Goal: Task Accomplishment & Management: Complete application form

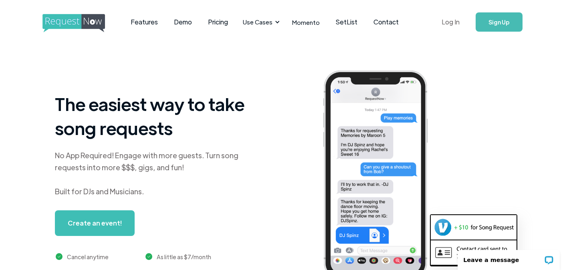
click at [454, 24] on link "Log In" at bounding box center [451, 22] width 34 height 28
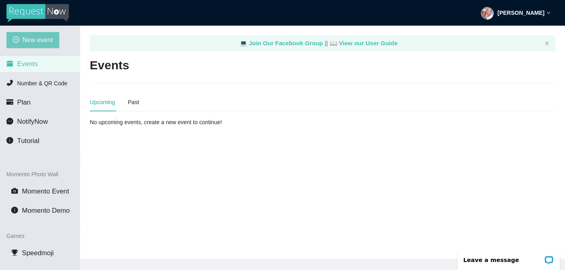
click at [31, 40] on span "New event" at bounding box center [37, 40] width 30 height 10
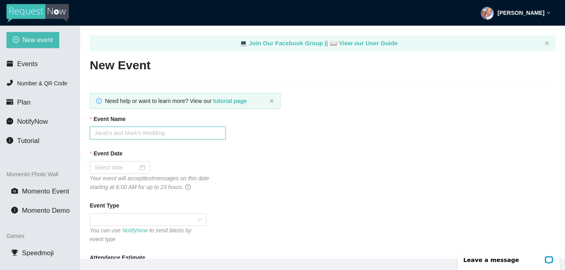
click at [117, 133] on input "Event Name" at bounding box center [158, 133] width 136 height 13
type input "[PERSON_NAME] and [PERSON_NAME]'s Wedding Celebratioin"
click at [119, 173] on div at bounding box center [120, 167] width 61 height 13
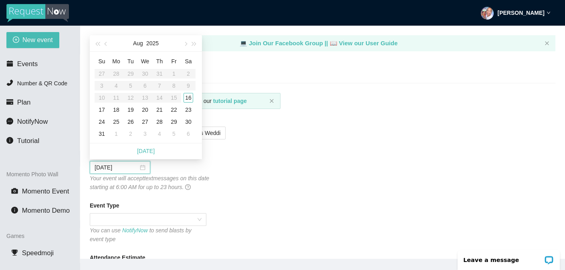
type input "[DATE]"
click at [186, 96] on div "16" at bounding box center [189, 98] width 10 height 10
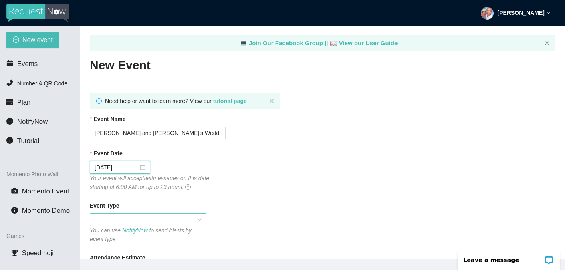
click at [176, 220] on span at bounding box center [148, 220] width 107 height 12
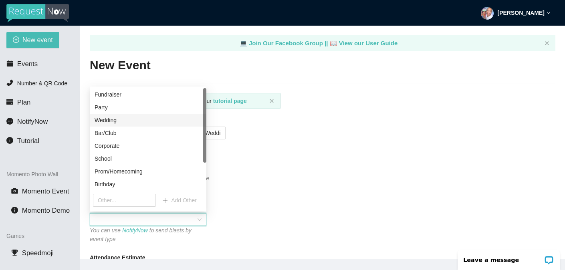
click at [104, 117] on div "Wedding" at bounding box center [148, 120] width 107 height 9
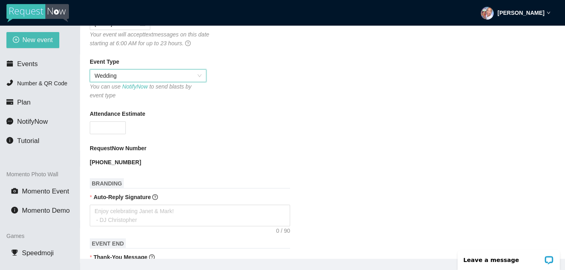
scroll to position [148, 0]
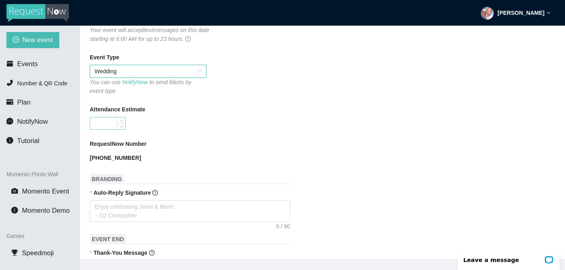
click at [113, 123] on input "Attendance Estimate" at bounding box center [107, 123] width 35 height 12
type input "80"
click at [136, 210] on textarea "Auto-Reply Signature" at bounding box center [190, 211] width 200 height 22
type textarea "T"
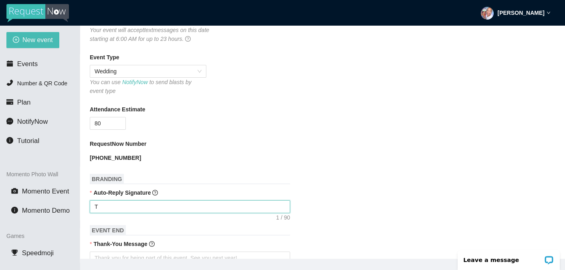
type textarea "Th"
type textarea "Tha"
type textarea "Than"
type textarea "Thani"
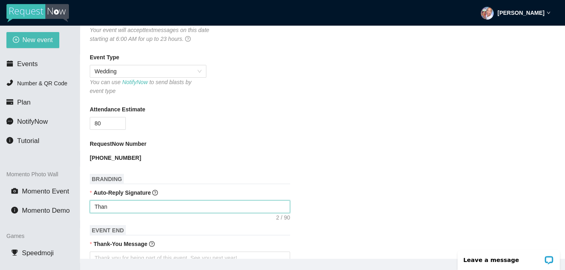
type textarea "Thani"
type textarea "Thanis"
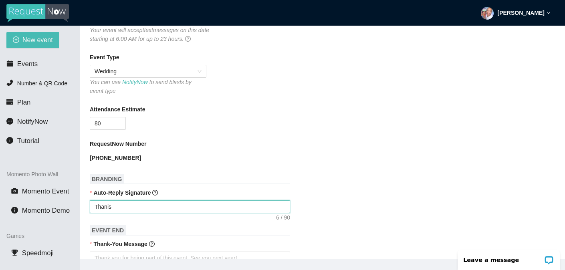
type textarea "Thanis s"
type textarea "Thanis so"
type textarea "Thanis s"
type textarea "Thanis"
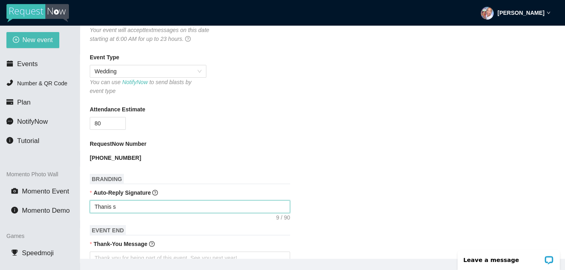
type textarea "Thanis"
type textarea "Thani"
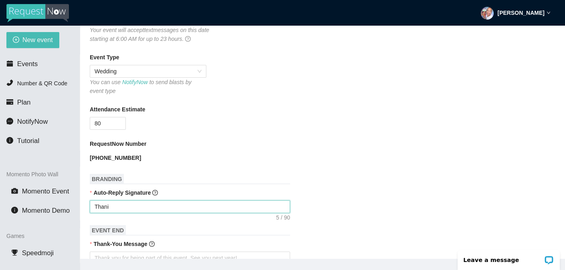
type textarea "Than"
type textarea "Thank"
type textarea "Thanks"
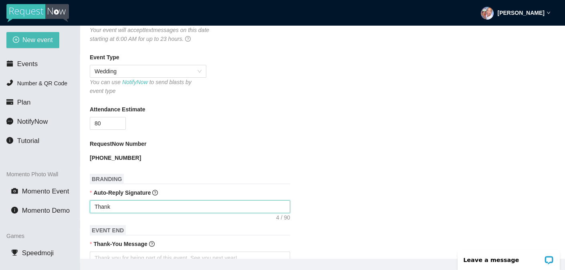
type textarea "Thanks"
type textarea "Thanks s"
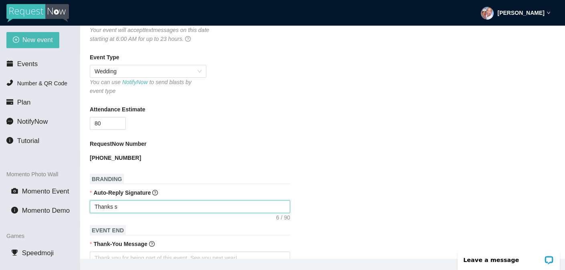
type textarea "Thanks so"
type textarea "Thanks so m"
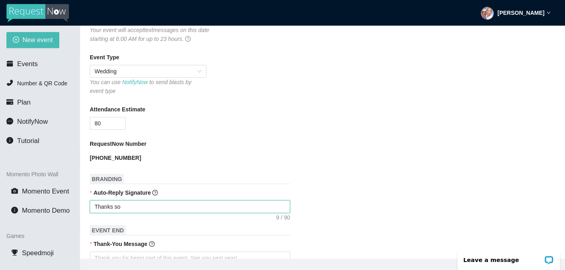
type textarea "Thanks so m"
type textarea "Thanks so mu"
type textarea "Thanks so muc"
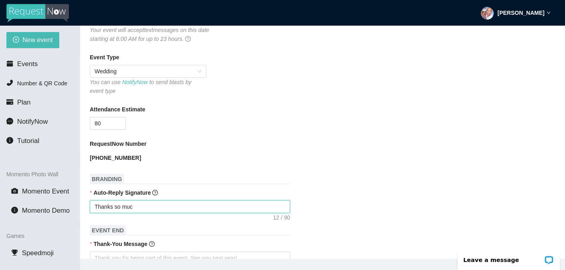
type textarea "Thanks so much"
type textarea "Thanks so much f"
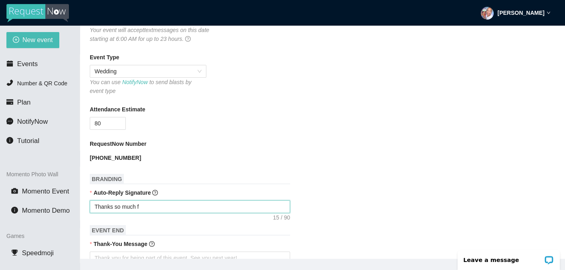
type textarea "Thanks so much fo"
type textarea "Thanks so much for"
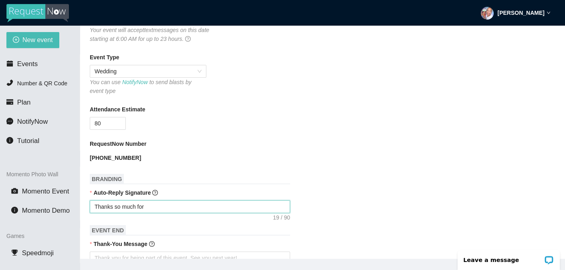
type textarea "Thanks so much for t"
type textarea "Thanks so much for th"
type textarea "Thanks so much for the"
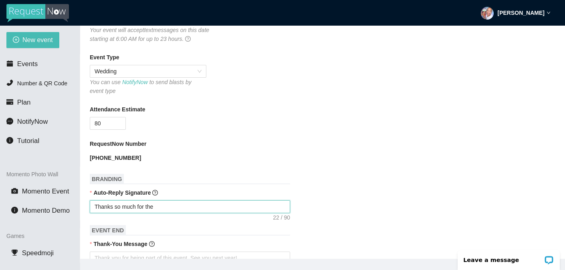
type textarea "Thanks so much for the"
type textarea "Thanks so much for the s"
type textarea "Thanks so much for the so"
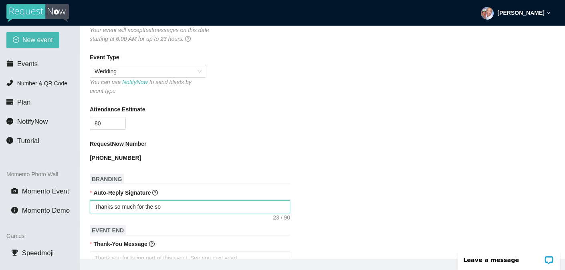
type textarea "Thanks so much for the son"
type textarea "Thanks so much for the song"
type textarea "Thanks so much for the song r"
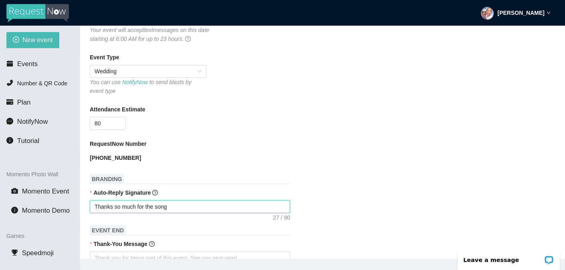
type textarea "Thanks so much for the song r"
type textarea "Thanks so much for the song re"
type textarea "Thanks so much for the song req"
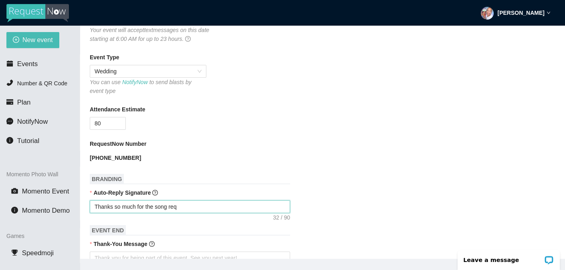
type textarea "Thanks so much for the song requ"
type textarea "Thanks so much for the song reque"
type textarea "Thanks so much for the song reques"
type textarea "Thanks so much for the song request"
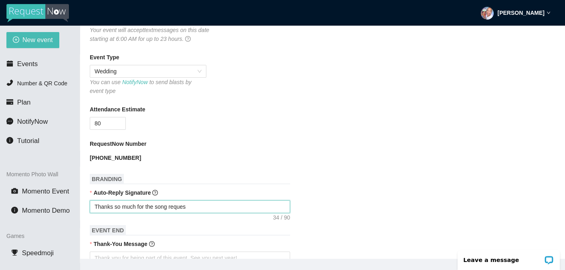
type textarea "Thanks so much for the song request"
type textarea "Thanks so much for the song request,"
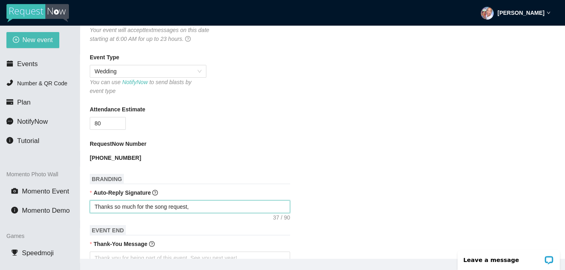
type textarea "Thanks so much for the song request, I"
type textarea "Thanks so much for the song request, I'"
type textarea "Thanks so much for the song request, I'l"
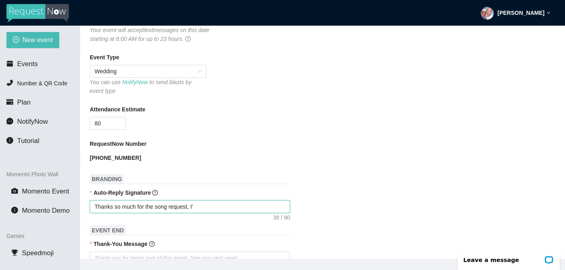
type textarea "Thanks so much for the song request, I'l"
type textarea "Thanks so much for the song request, I'll"
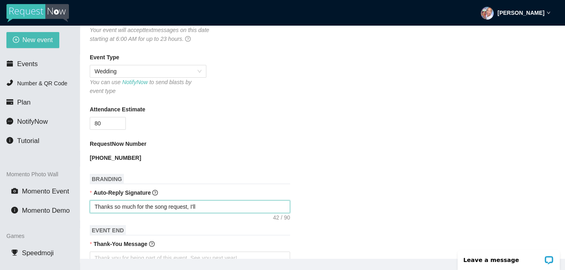
type textarea "Thanks so much for the song request, I'll p"
type textarea "Thanks so much for the song request, I'll pl"
type textarea "Thanks so much for the song request, I'll pla"
type textarea "Thanks so much for the song request, I'll play"
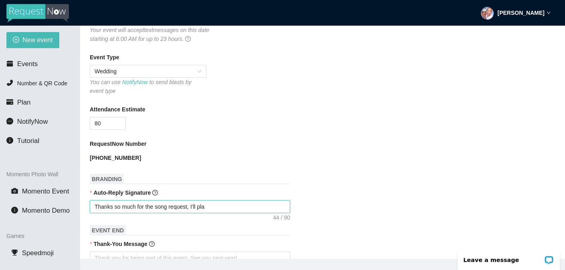
type textarea "Thanks so much for the song request, I'll play"
type textarea "Thanks so much for the song request, I'll play i"
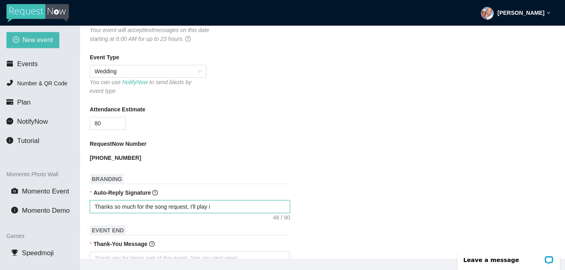
type textarea "Thanks so much for the song request, I'll play it"
type textarea "Thanks so much for the song request, I'll play it i"
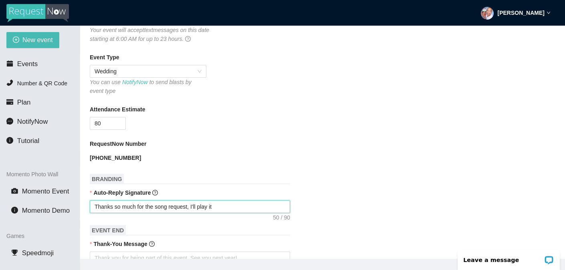
type textarea "Thanks so much for the song request, I'll play it i"
type textarea "Thanks so much for the song request, I'll play it if"
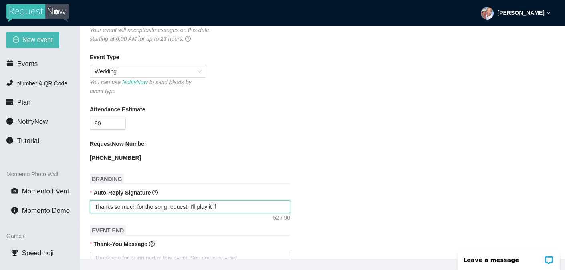
type textarea "Thanks so much for the song request, I'll play it if U"
type textarea "Thanks so much for the song request, I'll play it if U'"
type textarea "Thanks so much for the song request, I'll play it if U"
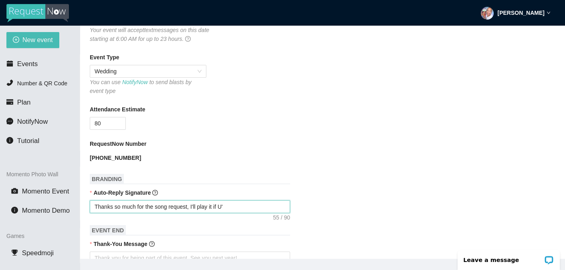
type textarea "Thanks so much for the song request, I'll play it if U"
type textarea "Thanks so much for the song request, I'll play it if"
type textarea "Thanks so much for the song request, I'll play it if I"
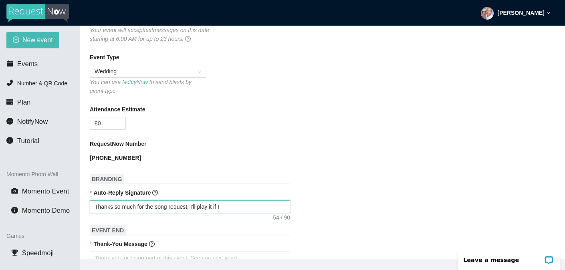
type textarea "Thanks so much for the song request, I'll play it if I'"
type textarea "Thanks so much for the song request, I'll play it if I'm"
type textarea "Thanks so much for the song request, I'll play it if I'm a"
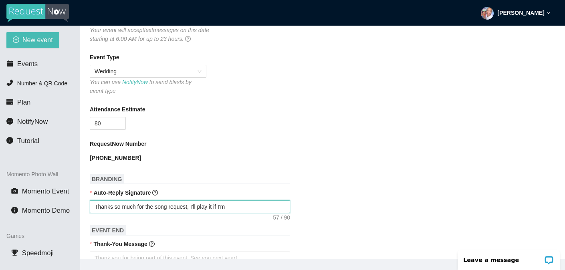
type textarea "Thanks so much for the song request, I'll play it if I'm a"
type textarea "Thanks so much for the song request, I'll play it if I'm ab"
type textarea "Thanks so much for the song request, I'll play it if I'm abl"
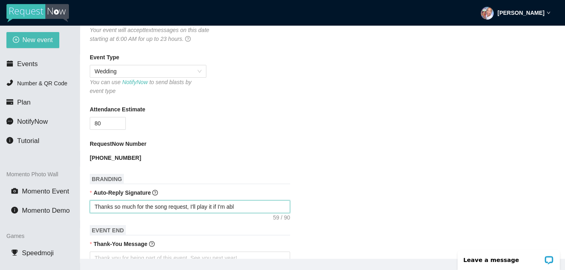
type textarea "Thanks so much for the song request, I'll play it if I'm able"
type textarea "Thanks so much for the song request, I'll play it if I'm able!"
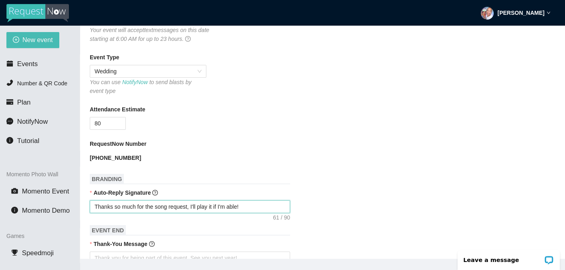
type textarea "Thanks so much for the song request, I'll play it if I'm able!"
type textarea "Thanks so much for the song request, I'll play it if I'm able! -"
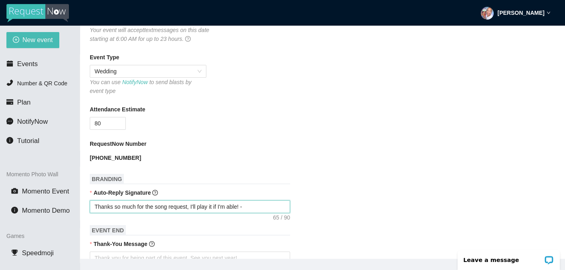
type textarea "Thanks so much for the song request, I'll play it if I'm able! - A"
type textarea "Thanks so much for the song request, I'll play it if I'm able! - Ai"
type textarea "Thanks so much for the song request, I'll play it if I'm able! - Air"
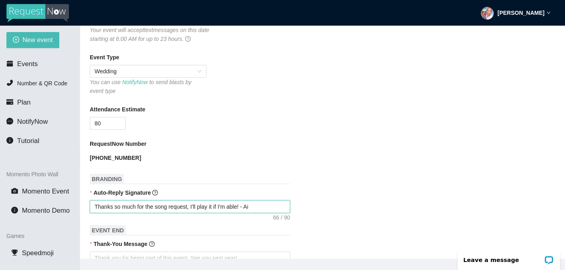
type textarea "Thanks so much for the song request, I'll play it if I'm able! - Air"
type textarea "Thanks so much for the song request, I'll play it if I'm able! - [GEOGRAPHIC_DA…"
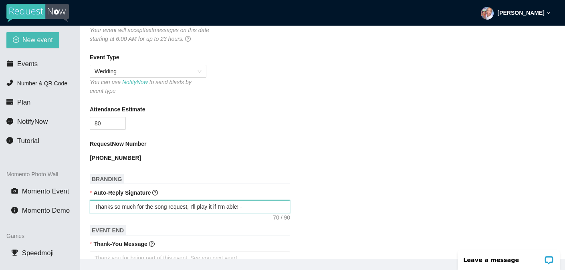
type textarea "Thanks so much for the song request, I'll play it if I'm able! - [GEOGRAPHIC_DA…"
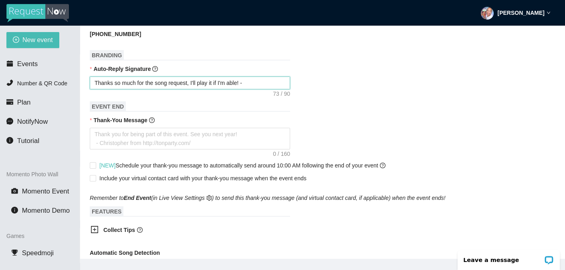
scroll to position [281, 0]
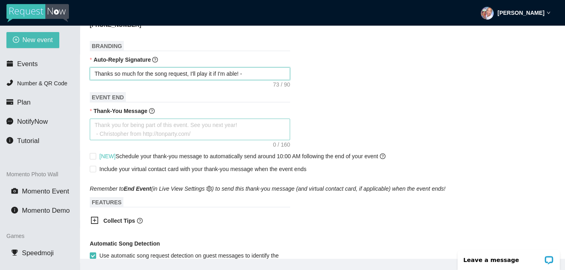
type textarea "Thanks so much for the song request, I'll play it if I'm able! - [GEOGRAPHIC_DA…"
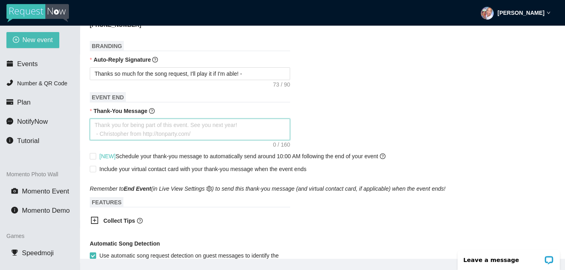
click at [225, 131] on textarea "Thank-You Message" at bounding box center [190, 130] width 200 height 22
type textarea "T"
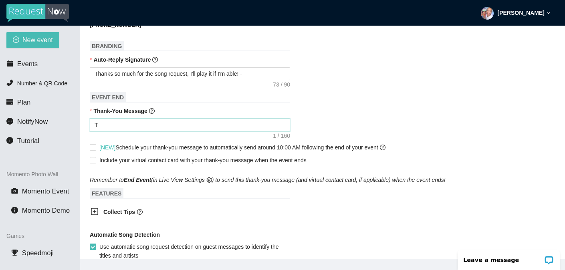
type textarea "Th"
type textarea "Tha"
type textarea "Than"
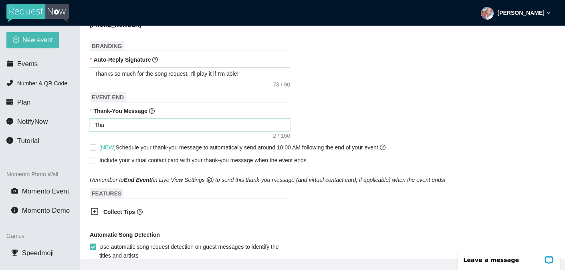
type textarea "Than"
type textarea "Thank"
type textarea "Thanks"
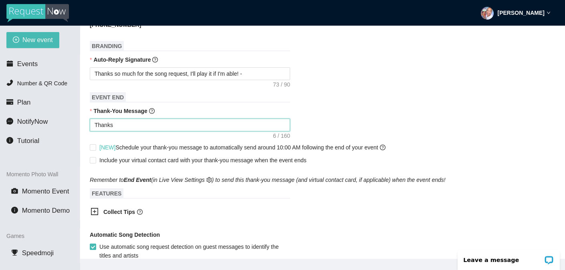
type textarea "Thanks"
type textarea "Thanks s"
type textarea "Thanks so"
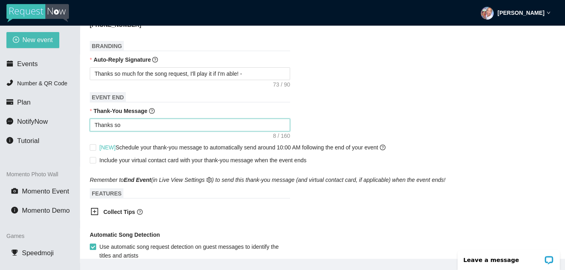
type textarea "Thanks so"
type textarea "Thanks so m"
type textarea "Thanks so mu"
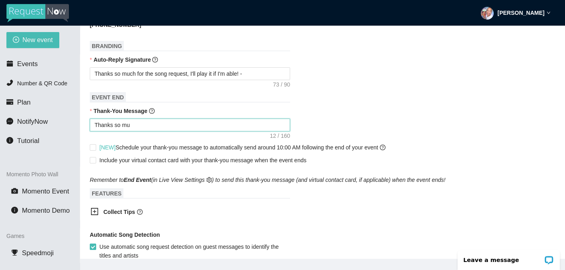
type textarea "Thanks so muc"
type textarea "Thanks so much"
type textarea "Thanks so much f"
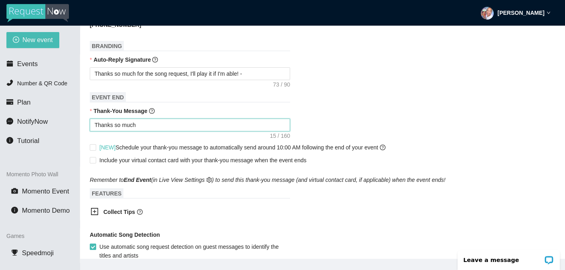
type textarea "Thanks so much f"
type textarea "Thanks so much fo"
type textarea "Thanks so much for"
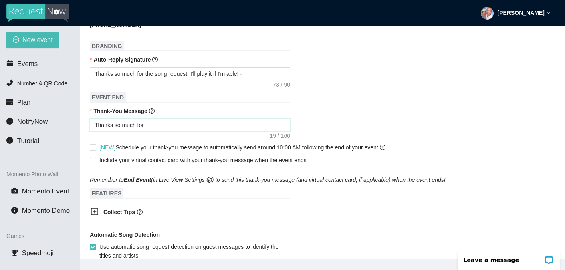
type textarea "Thanks so much for c"
type textarea "Thanks so much for ce"
type textarea "Thanks so much for cel"
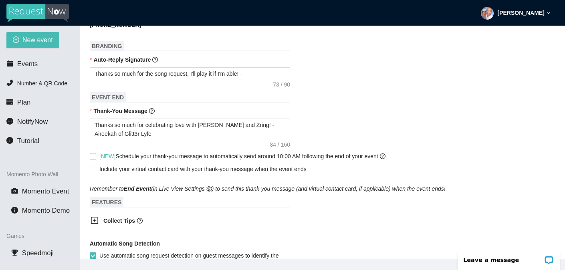
click at [92, 156] on input "[NEW] Schedule your thank-you message to automatically send around 10:00 AM fol…" at bounding box center [93, 156] width 6 height 6
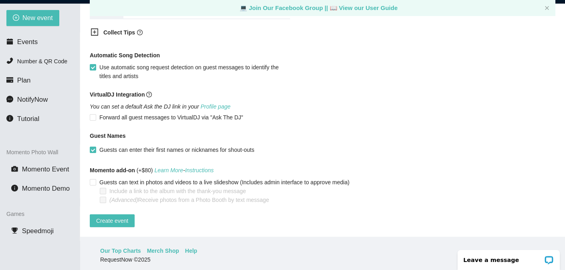
scroll to position [26, 0]
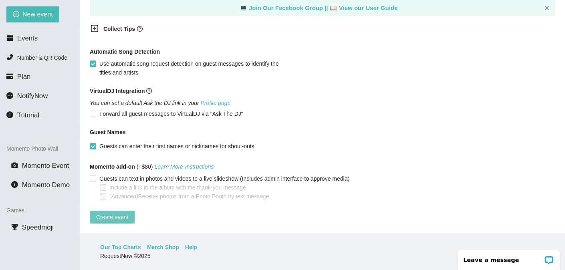
click at [122, 213] on span "Create event" at bounding box center [112, 217] width 32 height 9
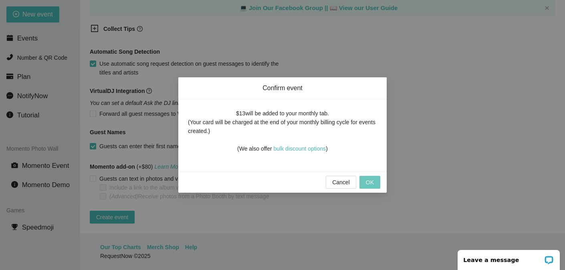
click at [372, 181] on span "OK" at bounding box center [370, 182] width 8 height 9
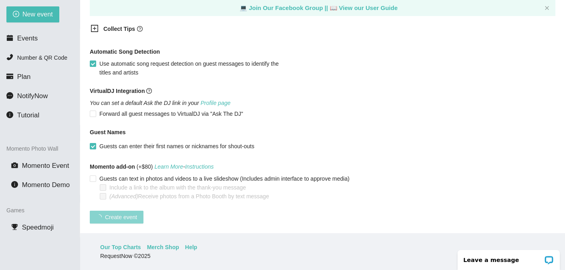
scroll to position [180, 0]
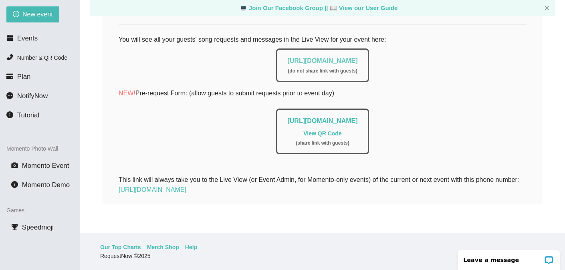
click at [356, 57] on link "[URL][DOMAIN_NAME]" at bounding box center [322, 60] width 70 height 7
